Goal: Check status: Check status

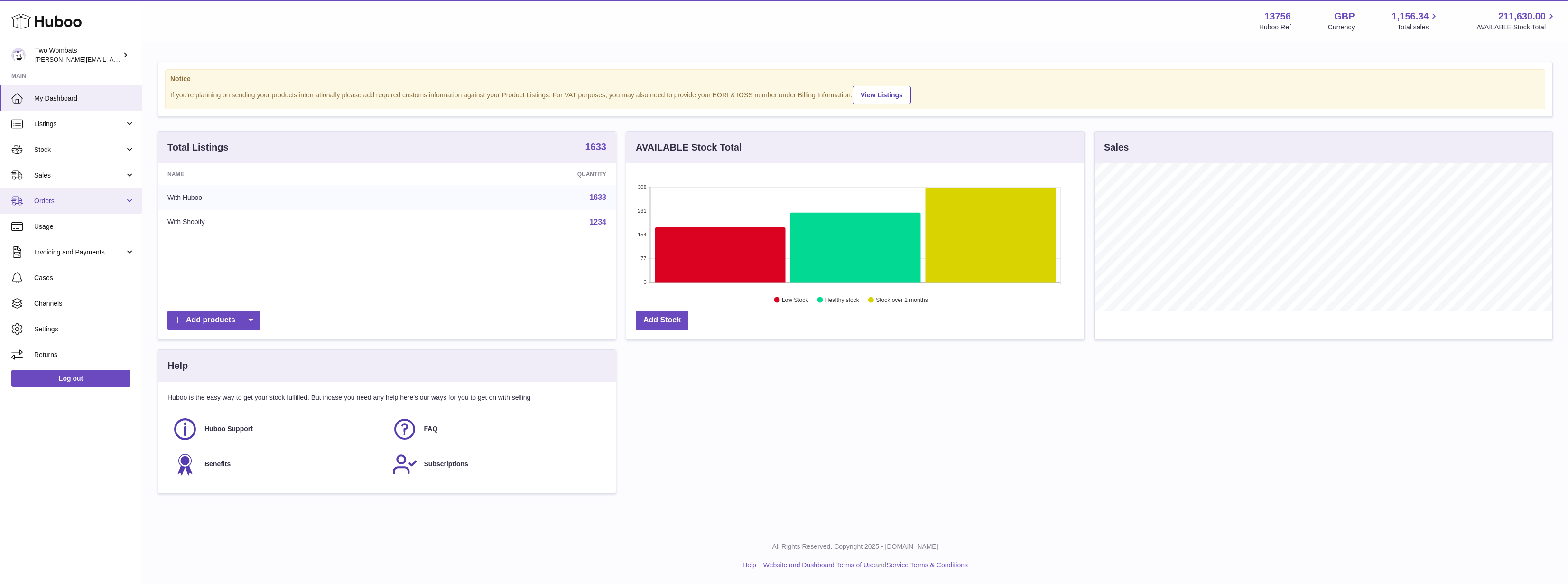
scroll to position [148, 458]
click at [72, 194] on link "Orders" at bounding box center [71, 201] width 142 height 26
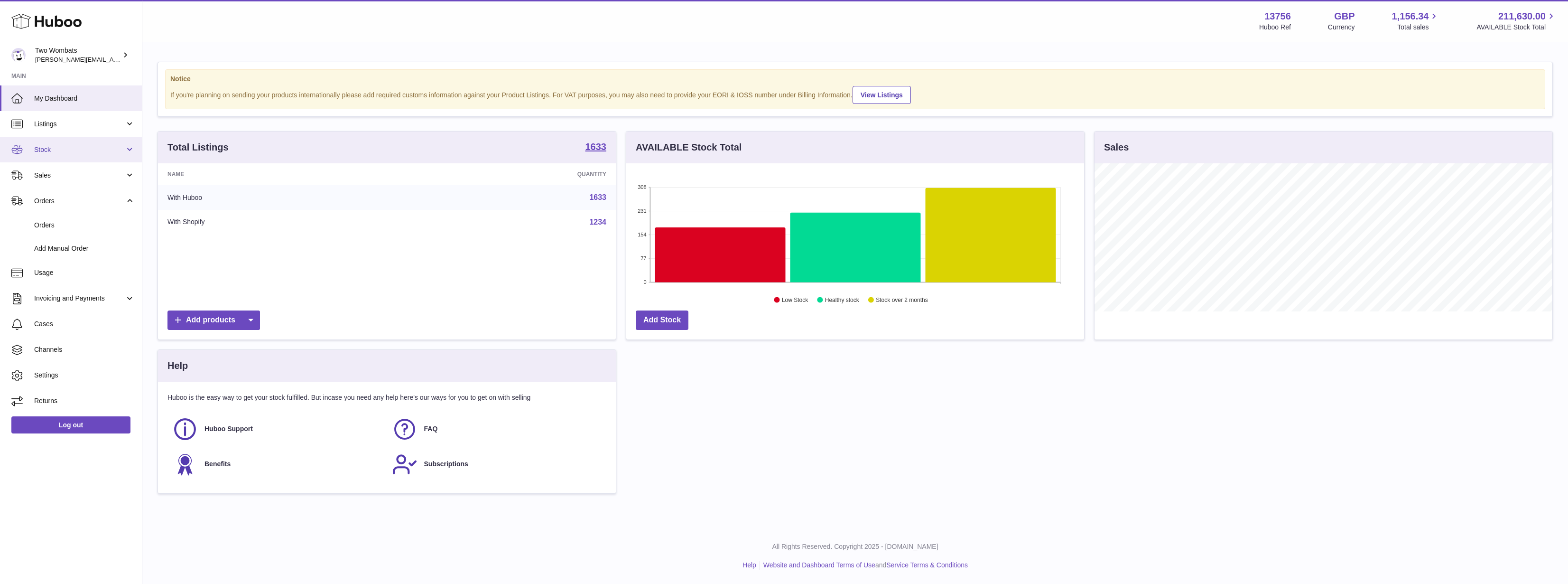
click at [78, 157] on link "Stock" at bounding box center [71, 149] width 142 height 26
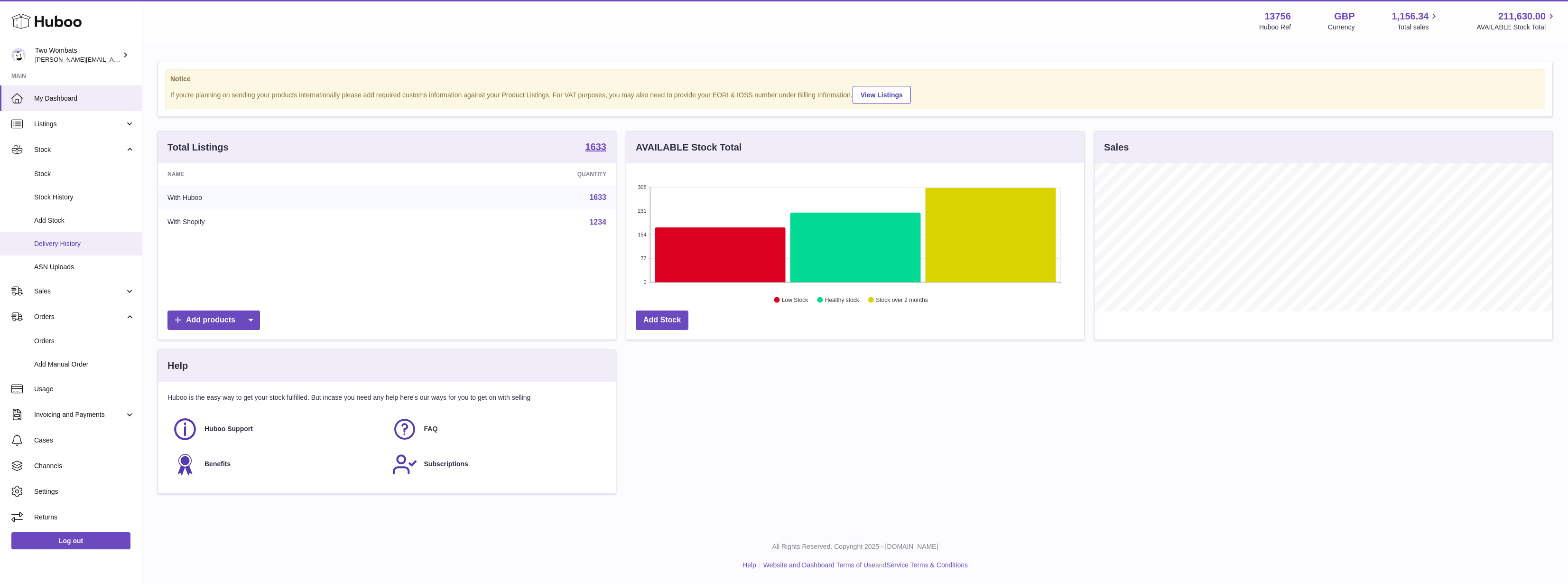
click at [72, 232] on link "Delivery History" at bounding box center [71, 244] width 142 height 23
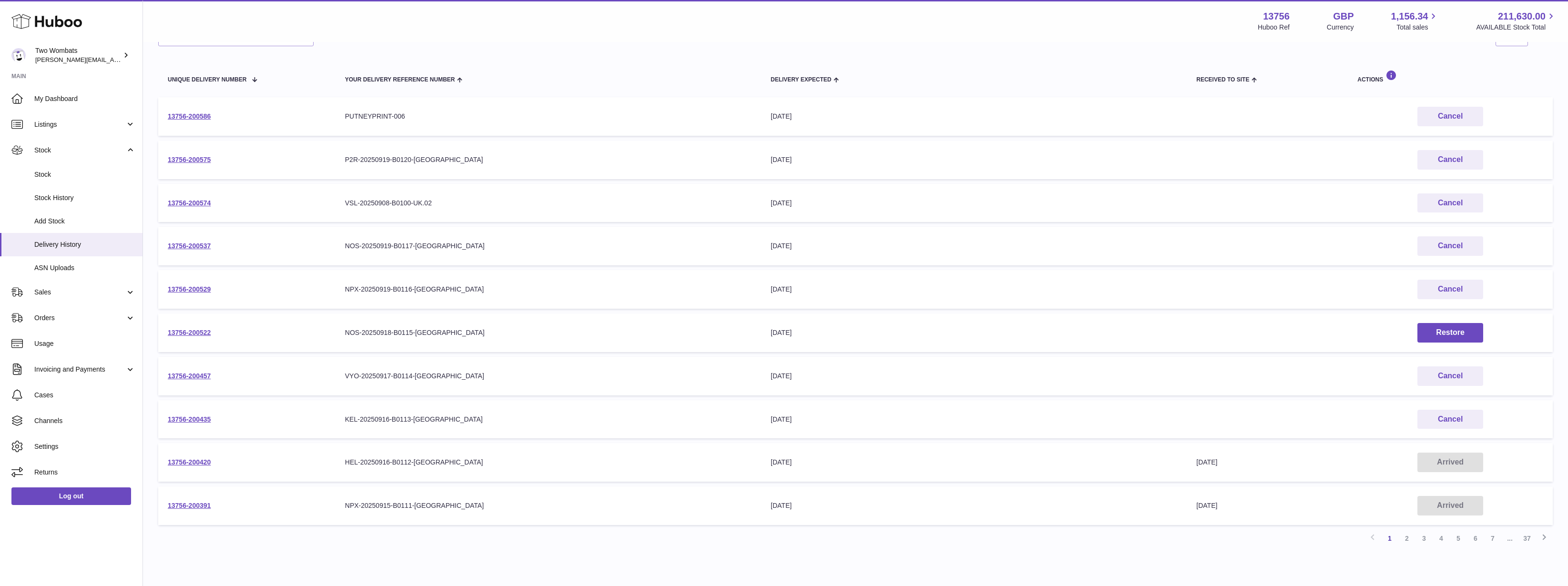
scroll to position [95, 0]
click at [212, 414] on td "13756-200435" at bounding box center [247, 415] width 177 height 38
click at [204, 414] on link "13756-200435" at bounding box center [189, 415] width 43 height 7
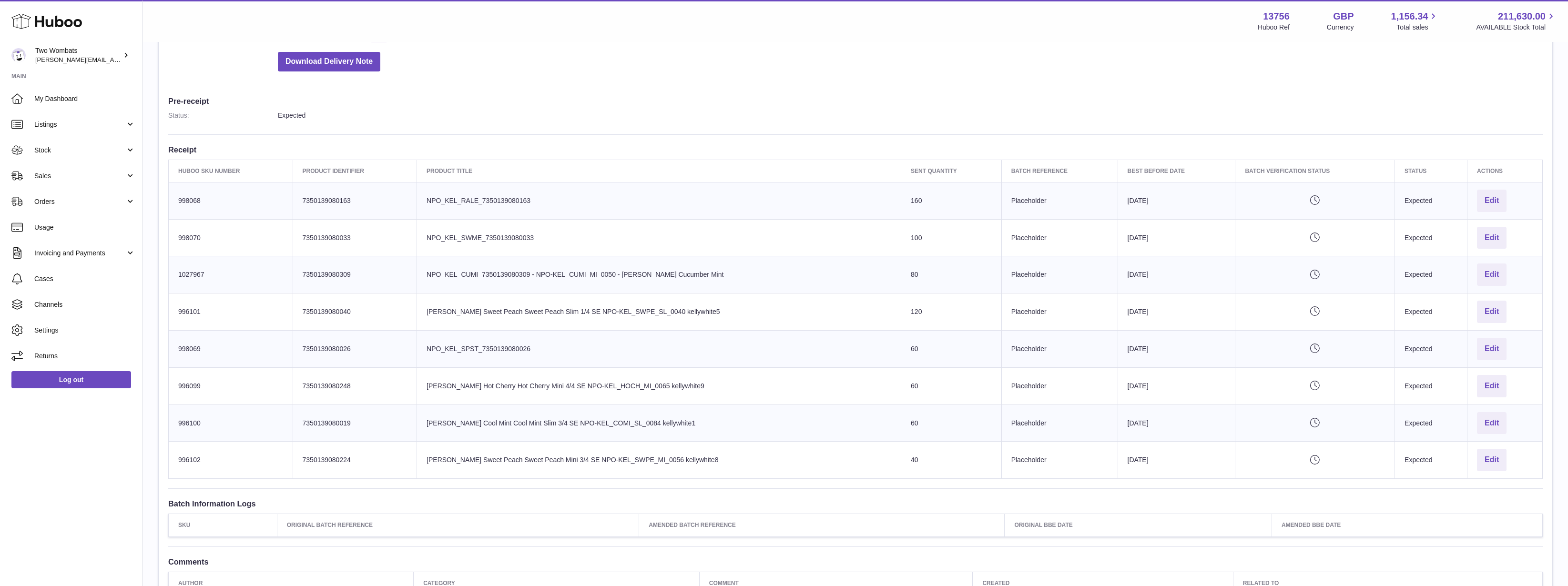
scroll to position [48, 0]
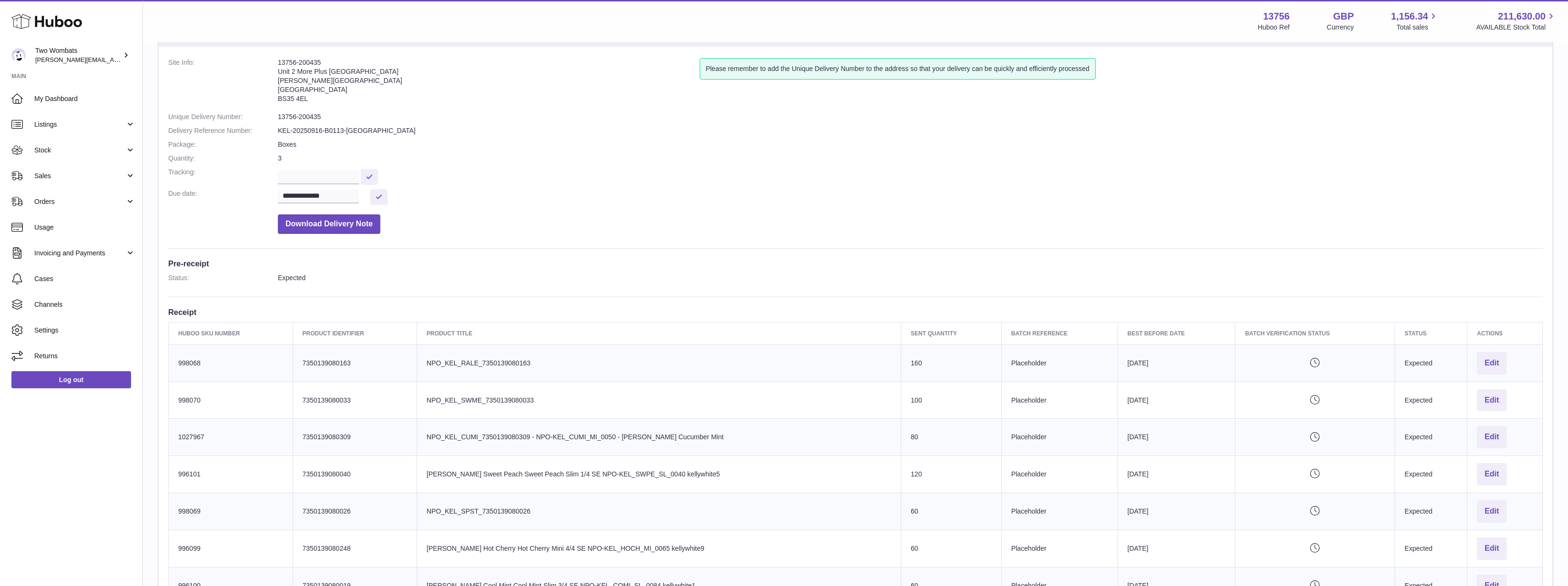
drag, startPoint x: 289, startPoint y: 111, endPoint x: 369, endPoint y: 145, distance: 86.9
click at [369, 145] on dl "**********" at bounding box center [856, 148] width 1375 height 180
click at [369, 145] on dd "Boxes" at bounding box center [910, 144] width 1265 height 9
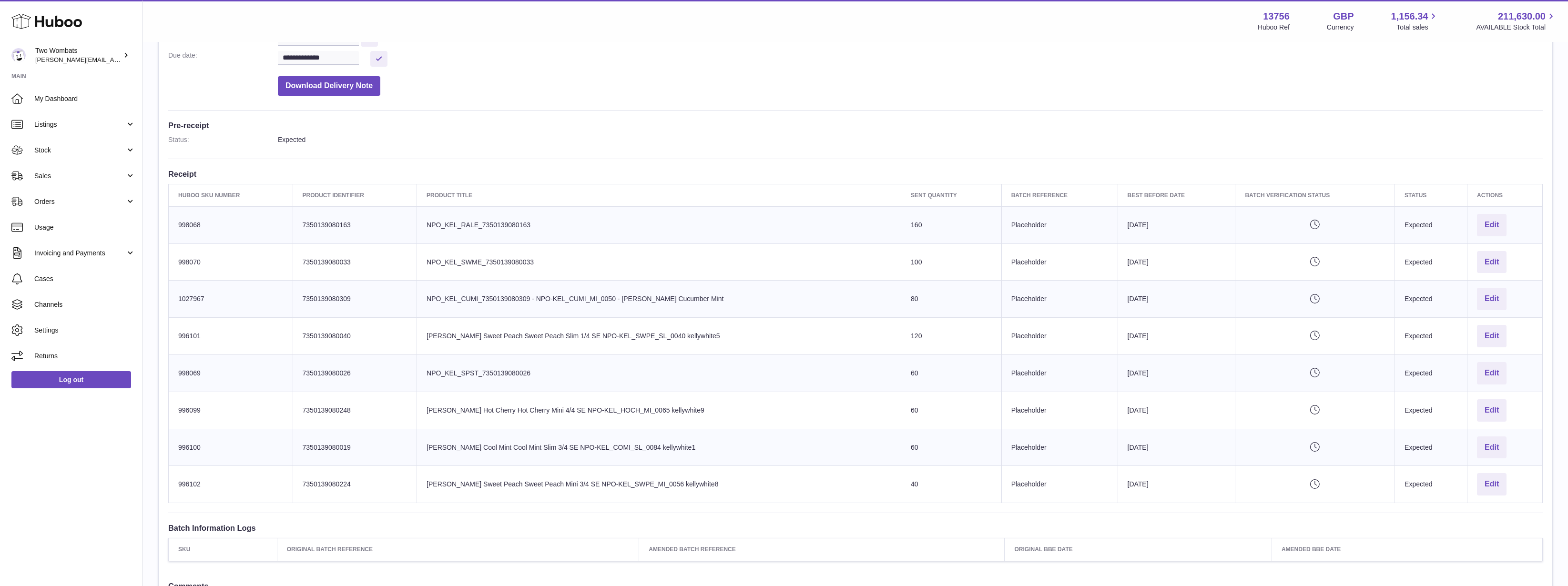
scroll to position [191, 0]
drag, startPoint x: 888, startPoint y: 211, endPoint x: 999, endPoint y: 492, distance: 302.1
click at [999, 493] on tbody "Huboo SKU Number 998068 Client Identifier 7350139080163 Product title NPO_KEL_R…" at bounding box center [856, 350] width 1374 height 296
click at [1002, 491] on td "Batch Reference Placeholder" at bounding box center [1060, 479] width 116 height 37
drag, startPoint x: 986, startPoint y: 488, endPoint x: 426, endPoint y: 214, distance: 623.4
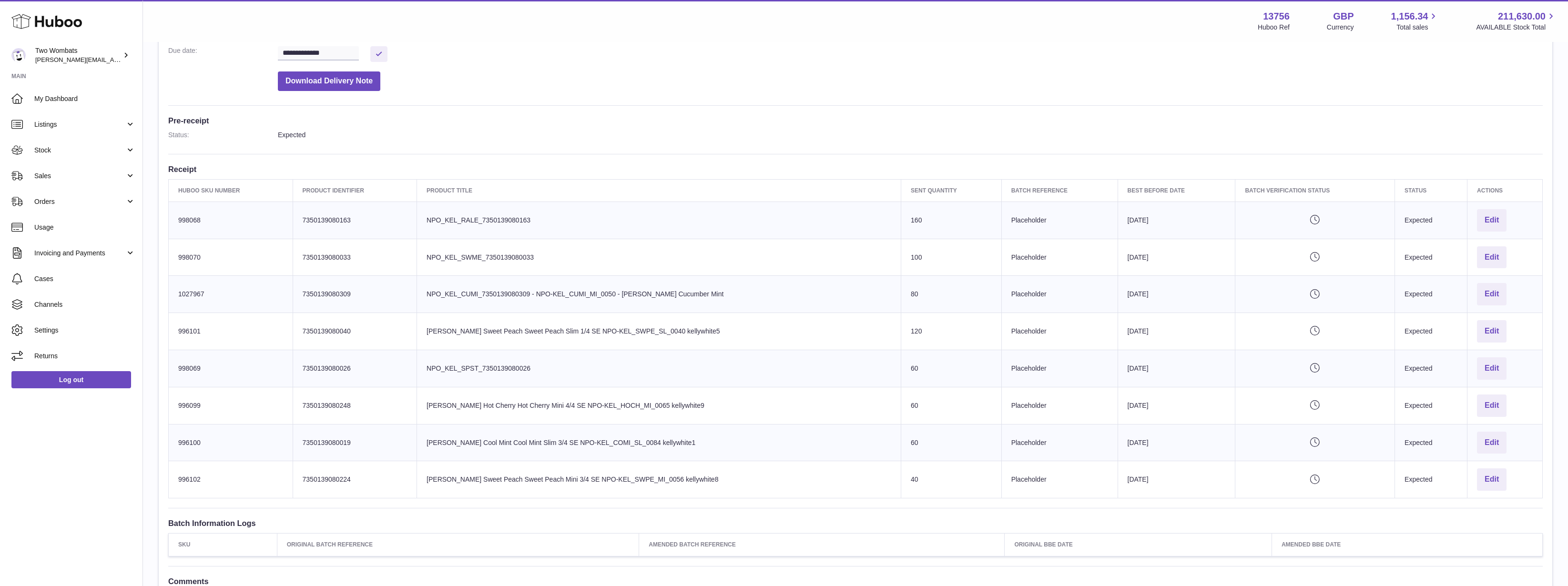
click at [426, 214] on tbody "Huboo SKU Number 998068 Client Identifier 7350139080163 Product title NPO_KEL_R…" at bounding box center [856, 350] width 1374 height 296
click at [426, 214] on td "Product title NPO_KEL_RALE_7350139080163" at bounding box center [659, 220] width 484 height 37
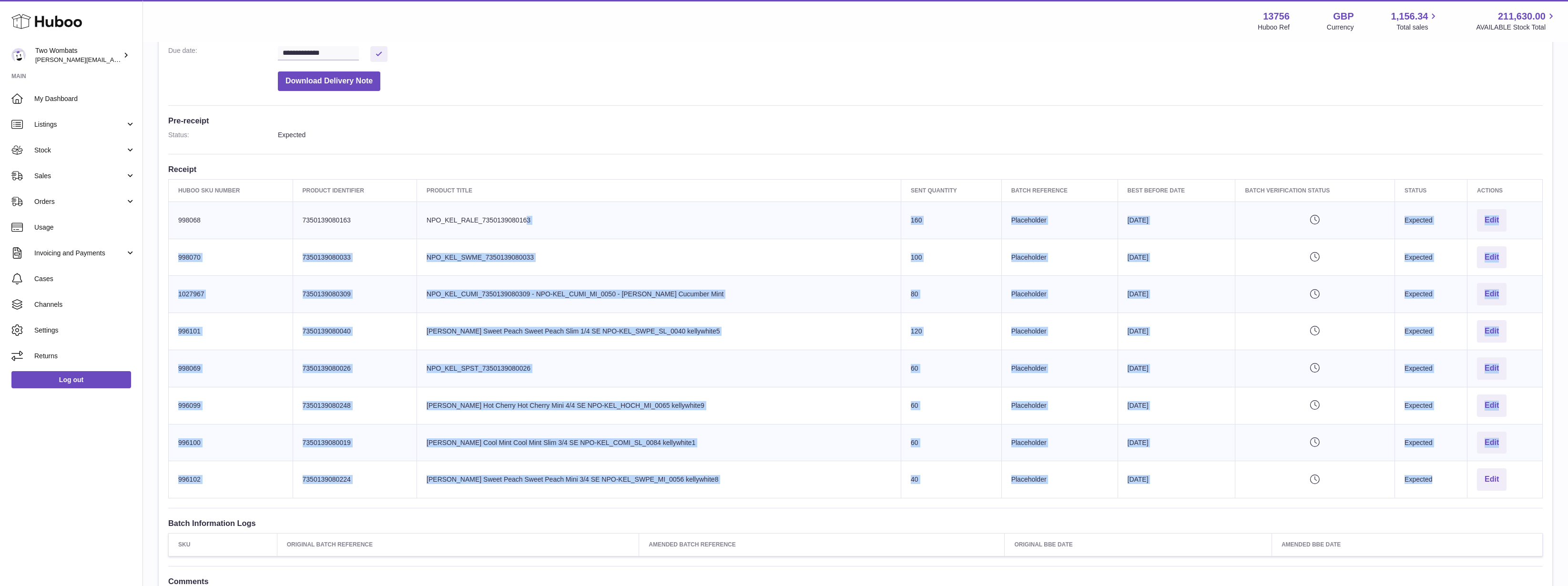
drag, startPoint x: 426, startPoint y: 214, endPoint x: 1244, endPoint y: 464, distance: 855.4
click at [1244, 464] on tbody "Huboo SKU Number 998068 Client Identifier 7350139080163 Product title NPO_KEL_R…" at bounding box center [856, 350] width 1374 height 296
click at [1244, 464] on td "Pending verification" at bounding box center [1315, 479] width 160 height 37
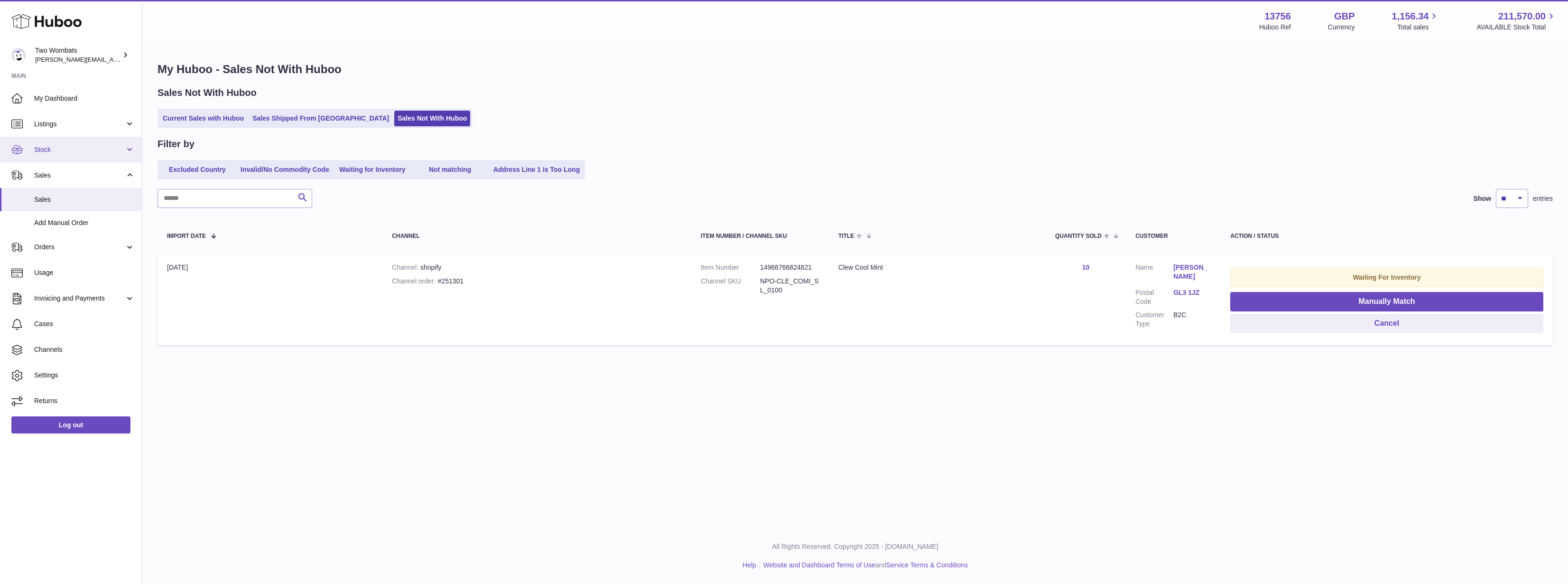
click at [70, 138] on link "Stock" at bounding box center [71, 149] width 142 height 26
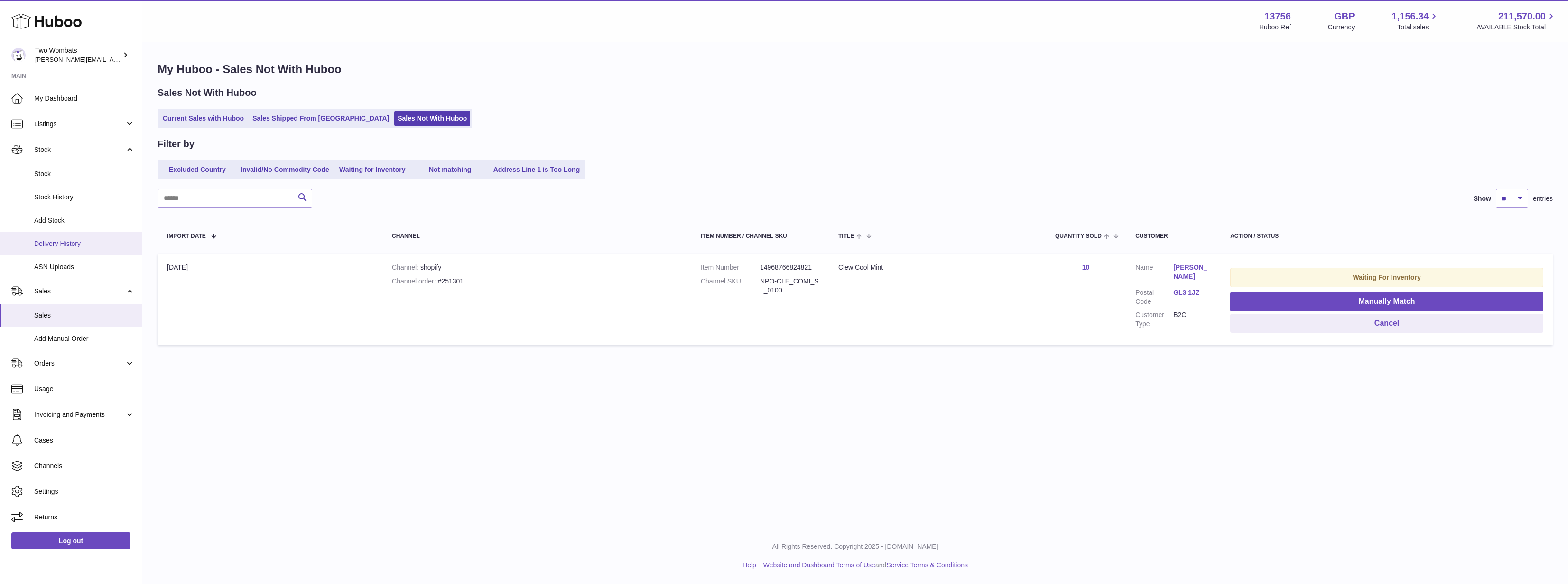
click at [84, 243] on span "Delivery History" at bounding box center [84, 244] width 100 height 9
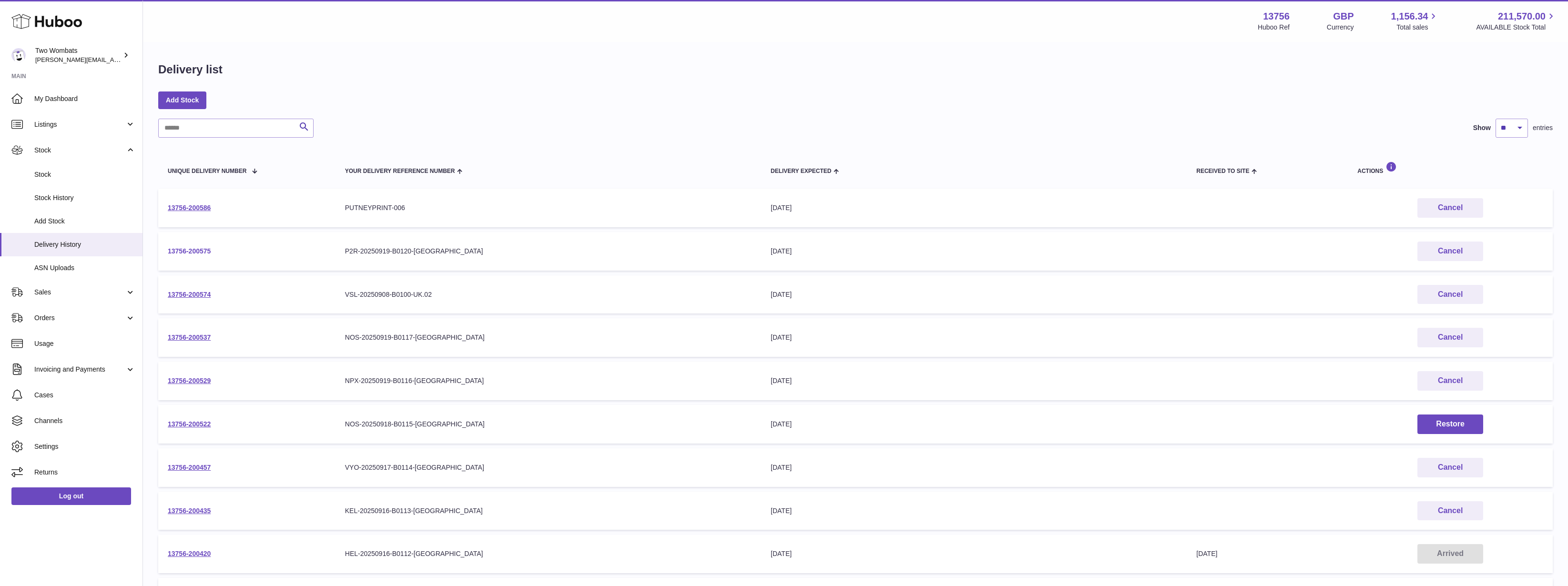
click at [185, 253] on link "13756-200575" at bounding box center [189, 251] width 43 height 7
